Goal: Information Seeking & Learning: Find specific fact

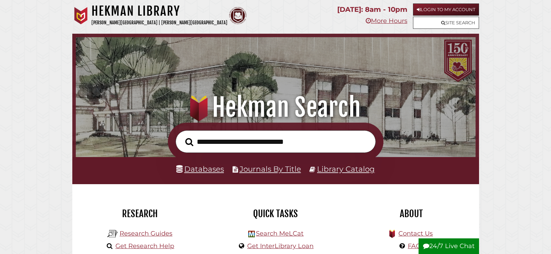
scroll to position [132, 396]
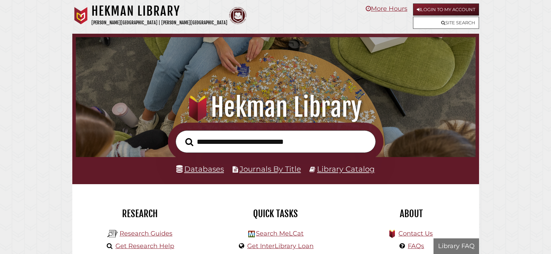
scroll to position [132, 396]
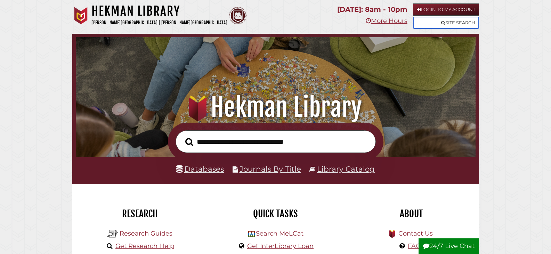
click at [429, 25] on link "Site Search" at bounding box center [446, 23] width 66 height 12
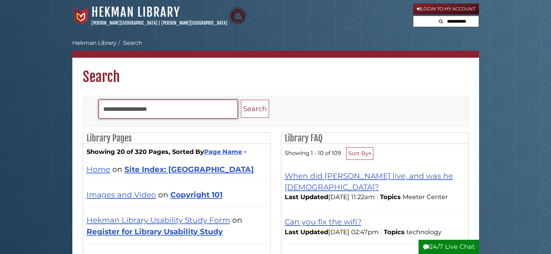
click at [133, 111] on input "Search" at bounding box center [168, 109] width 139 height 19
type input "******"
click at [241, 100] on button "Search" at bounding box center [255, 109] width 28 height 18
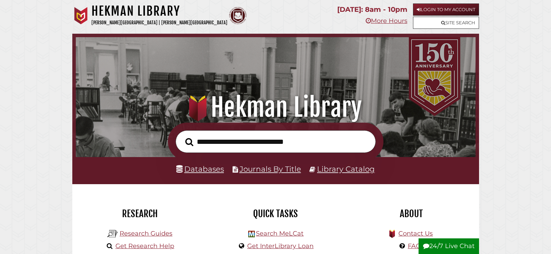
scroll to position [132, 396]
